Goal: Task Accomplishment & Management: Complete application form

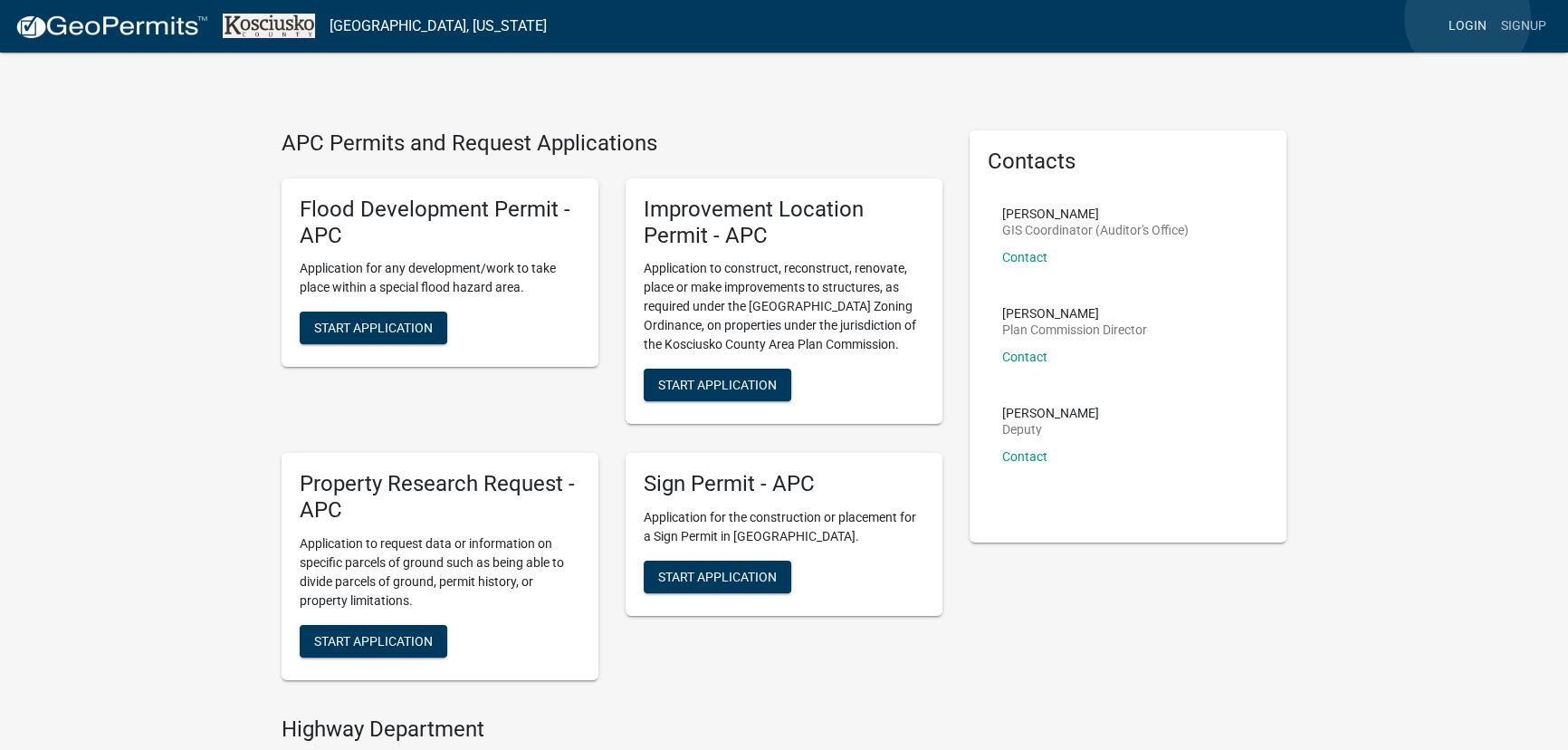
click at [1467, 18] on link "Login" at bounding box center [1467, 27] width 52 height 34
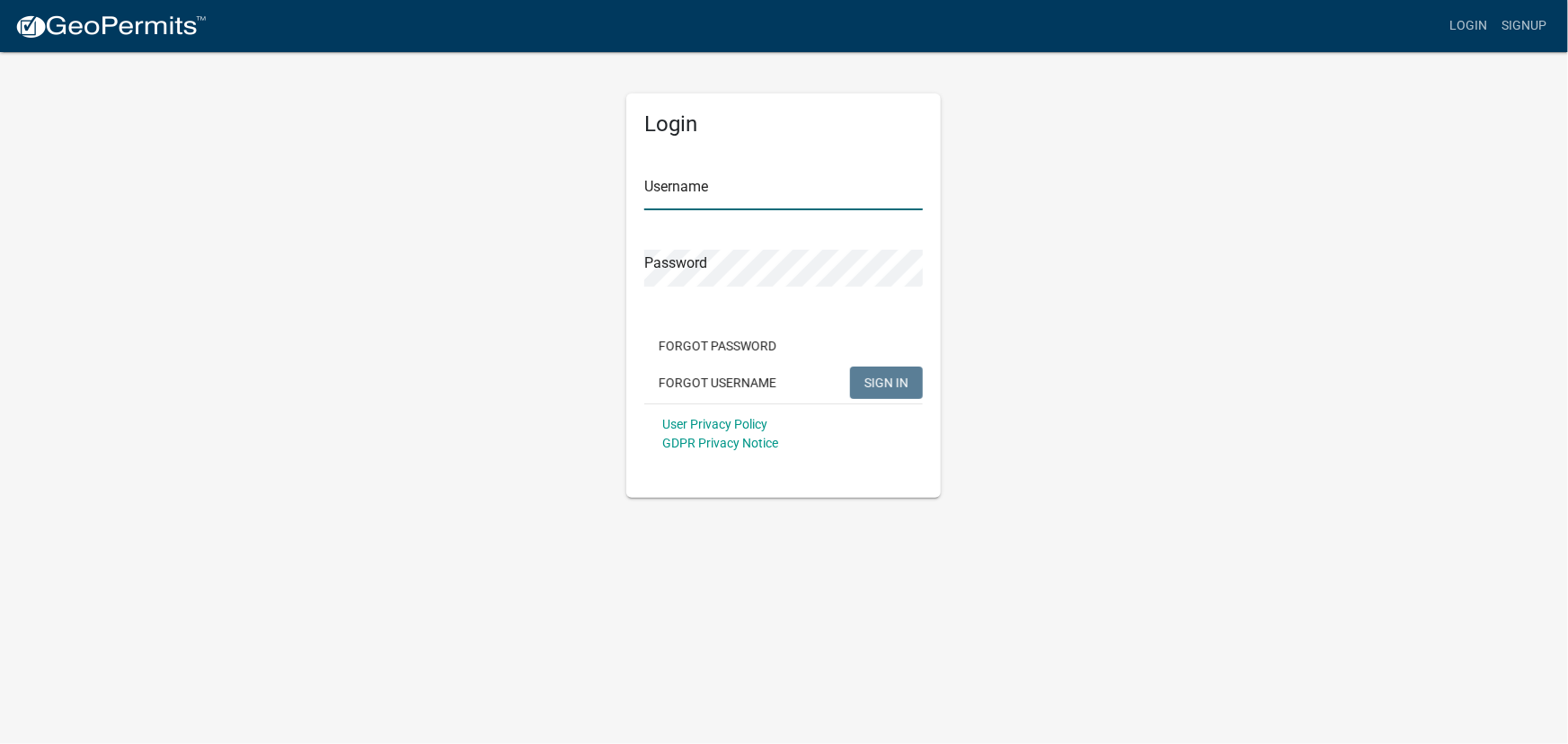
type input "lrebman"
click at [898, 381] on span "SIGN IN" at bounding box center [886, 381] width 44 height 14
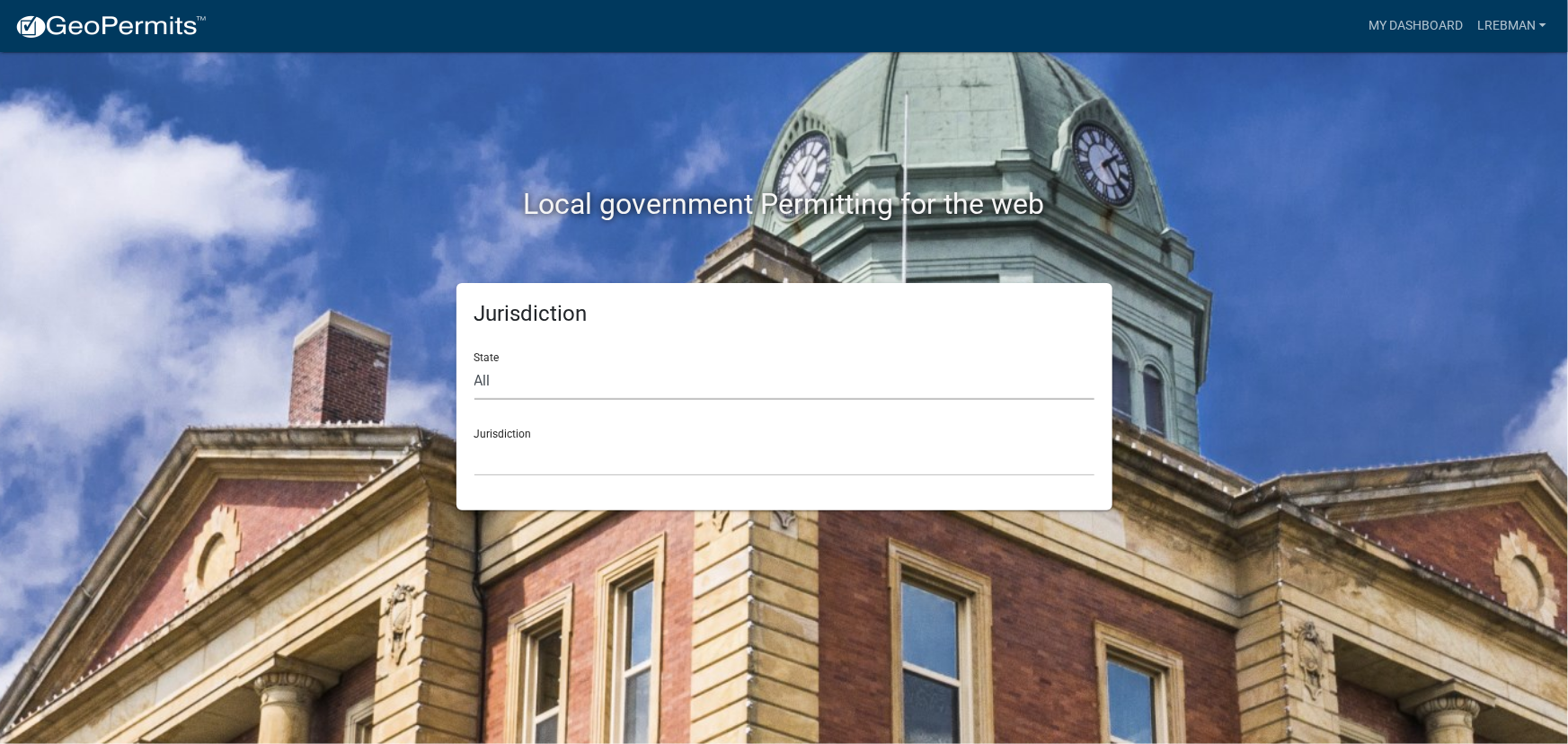
click at [494, 386] on select "All [US_STATE] [US_STATE] [US_STATE] [US_STATE] [US_STATE] [US_STATE] [US_STATE…" at bounding box center [784, 381] width 620 height 37
select select "[US_STATE]"
click at [475, 363] on select "All [US_STATE] [US_STATE] [US_STATE] [US_STATE] [US_STATE] [US_STATE] [US_STATE…" at bounding box center [784, 381] width 620 height 37
click at [492, 462] on select "City of [GEOGRAPHIC_DATA], [US_STATE] City of [GEOGRAPHIC_DATA], [US_STATE] Cit…" at bounding box center [784, 457] width 620 height 37
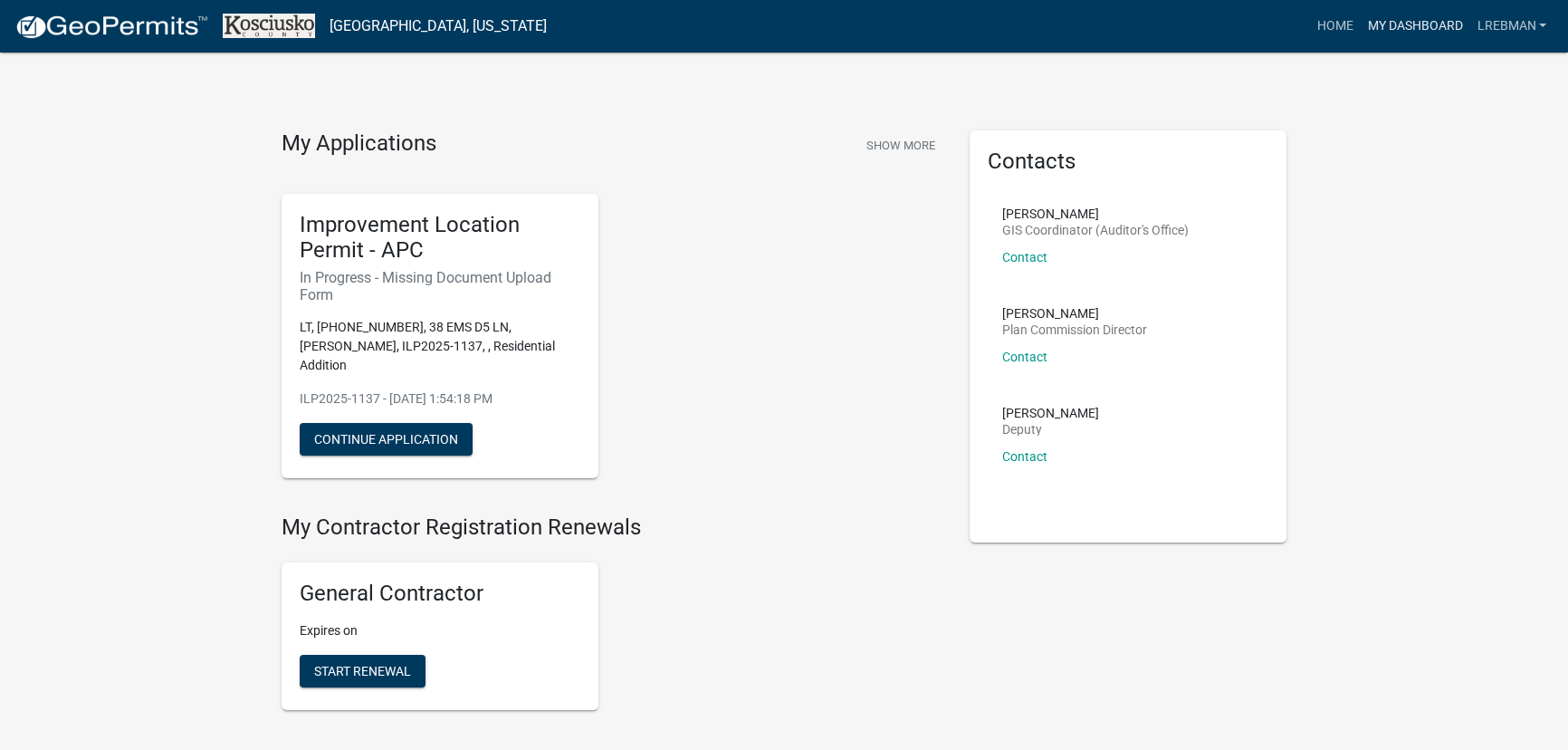
click at [1423, 23] on link "My Dashboard" at bounding box center [1414, 27] width 109 height 34
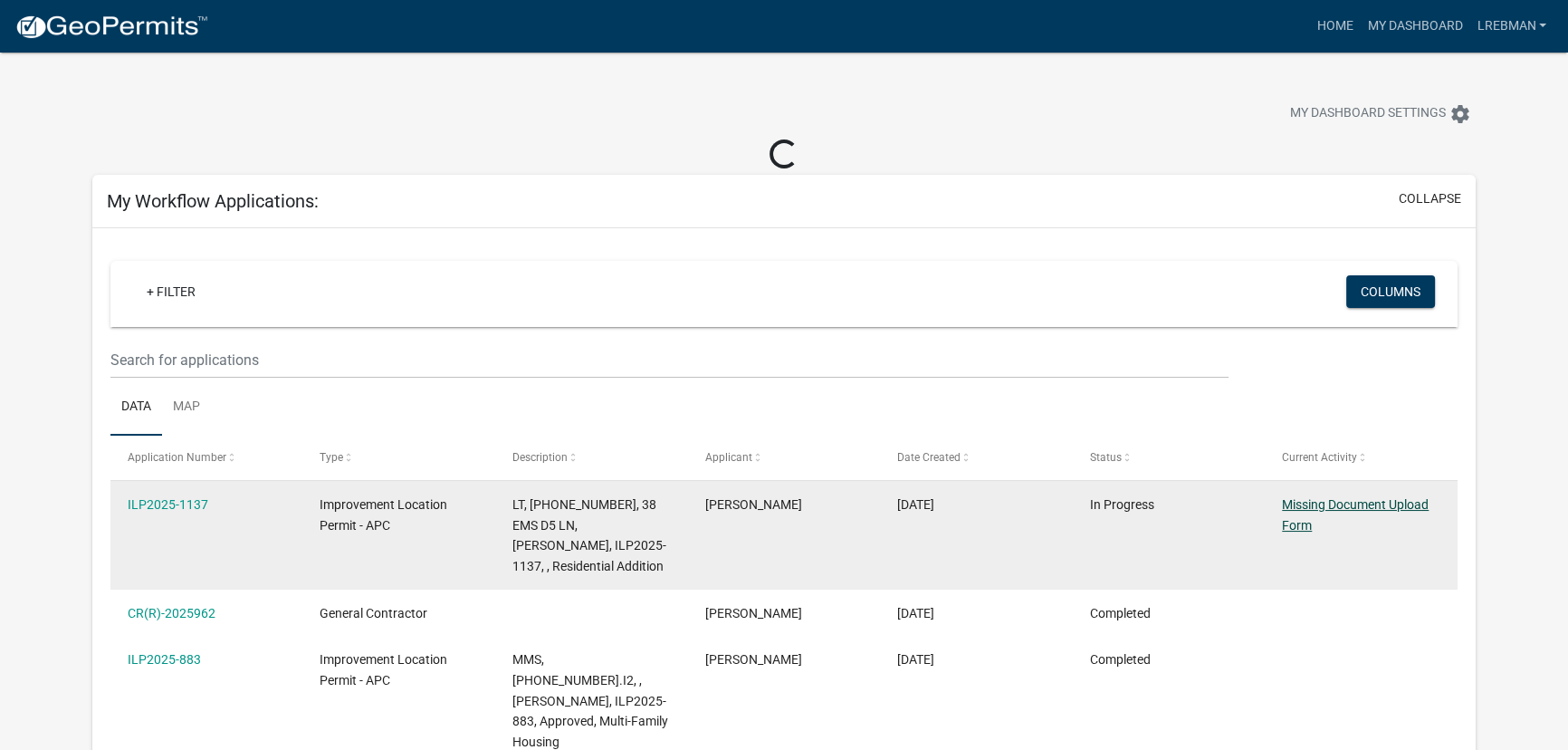
click at [1305, 503] on link "Missing Document Upload Form" at bounding box center [1355, 514] width 146 height 35
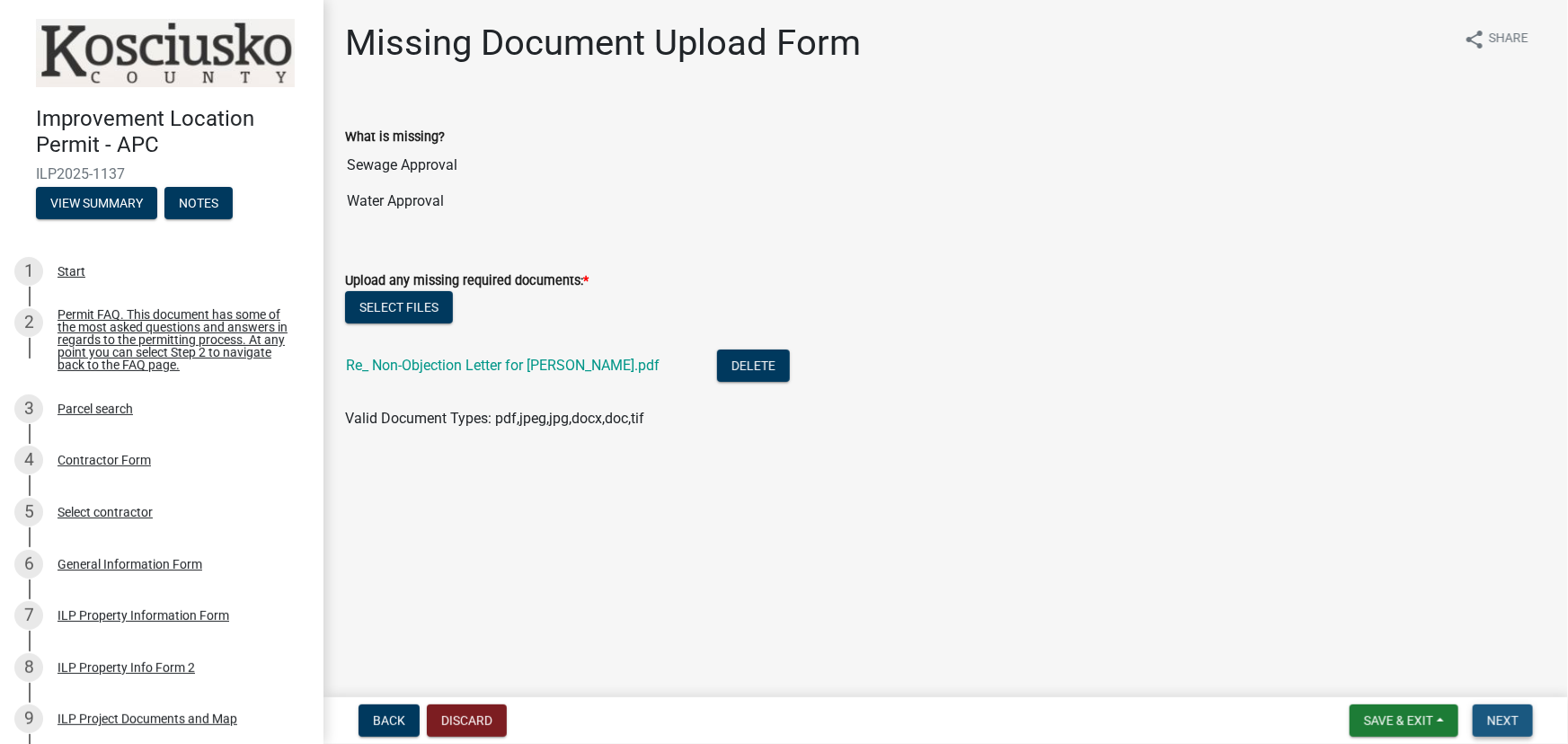
click at [1494, 716] on span "Next" at bounding box center [1503, 719] width 31 height 14
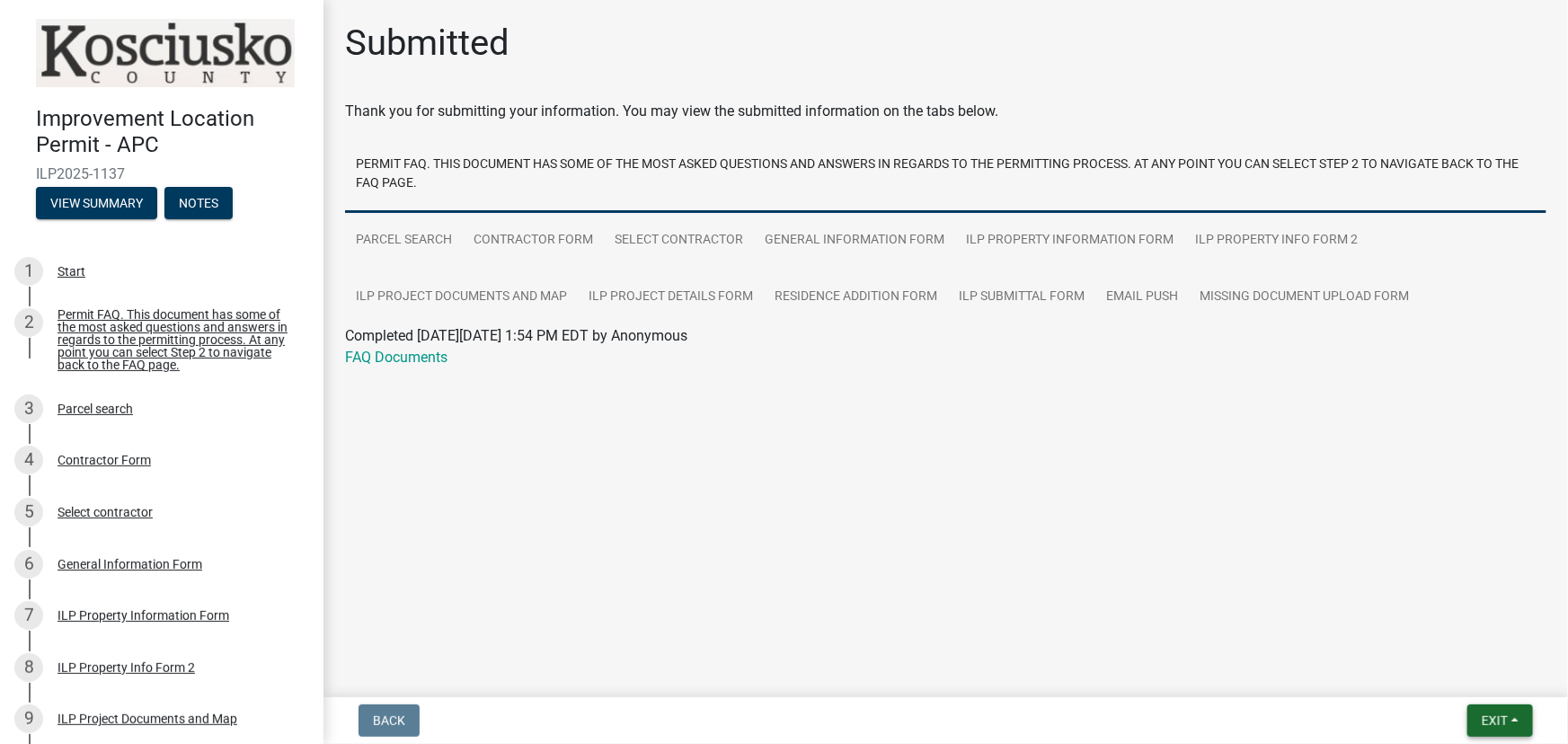
click at [1508, 720] on span "Exit" at bounding box center [1495, 719] width 26 height 14
click at [1463, 672] on button "Save & Exit" at bounding box center [1461, 674] width 143 height 43
